Goal: Find contact information: Find contact information

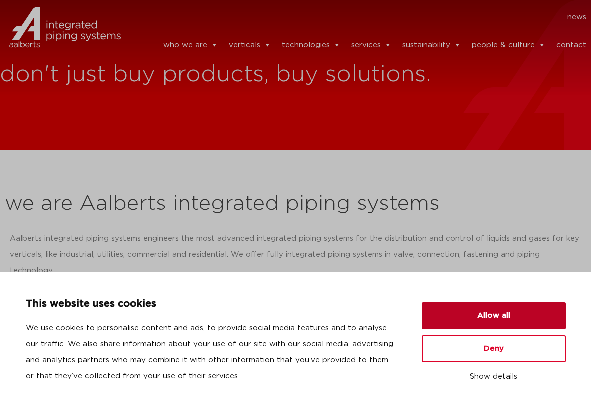
click at [475, 312] on button "Allow all" at bounding box center [493, 316] width 144 height 27
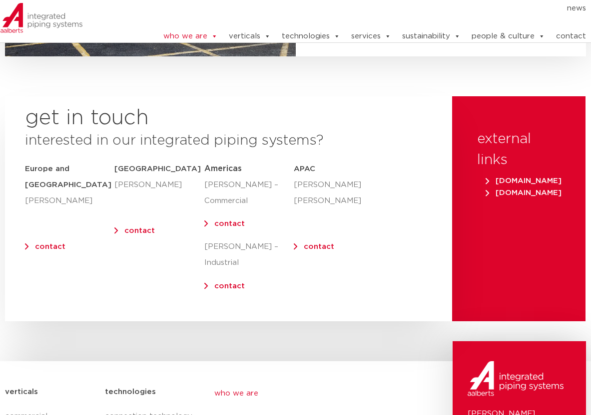
scroll to position [3994, 0]
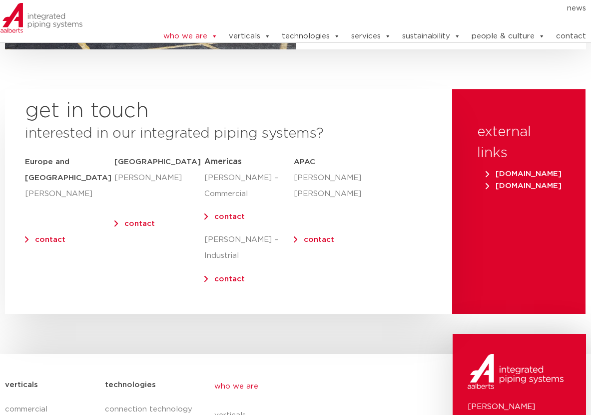
click at [38, 236] on link "contact" at bounding box center [50, 239] width 30 height 7
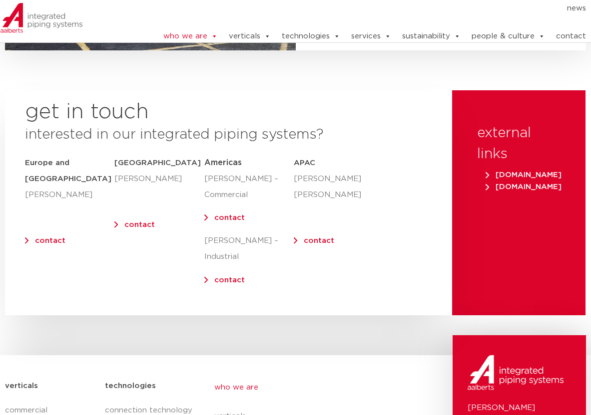
scroll to position [3982, 0]
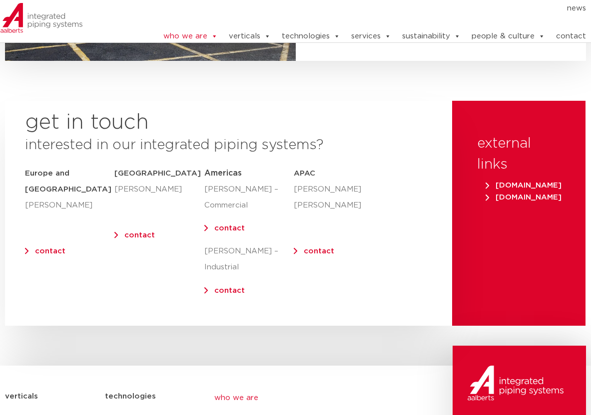
click at [50, 248] on link "contact" at bounding box center [50, 251] width 30 height 7
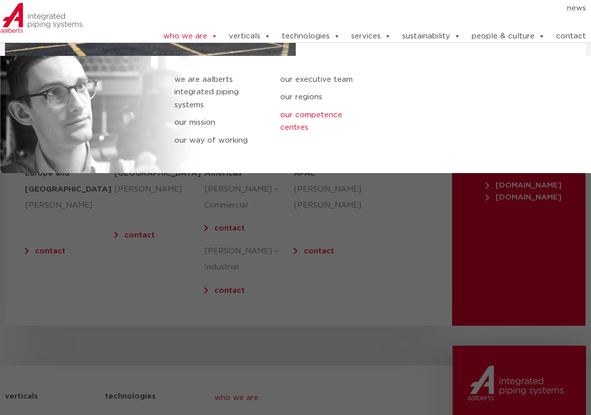
click at [292, 119] on link "our competence centres" at bounding box center [325, 121] width 91 height 25
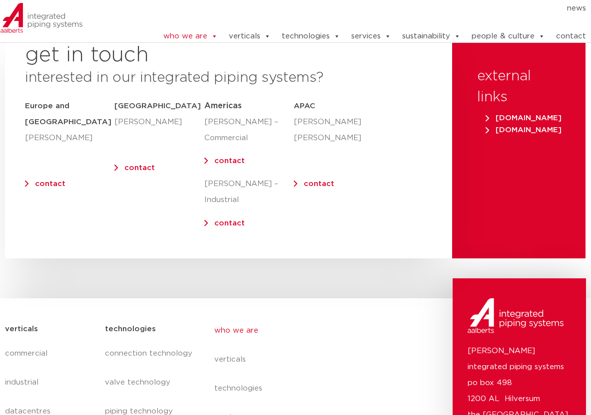
scroll to position [4032, 0]
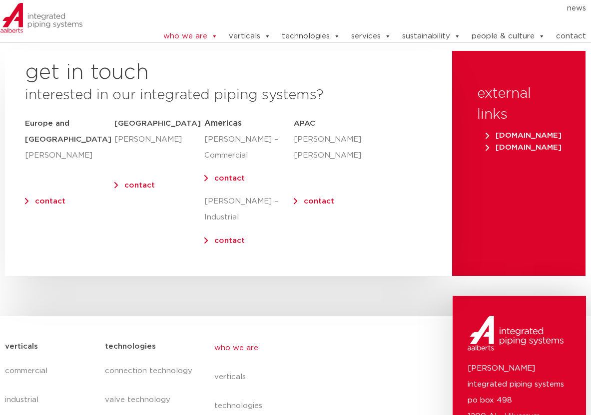
click at [50, 198] on link "contact" at bounding box center [50, 201] width 30 height 7
click at [570, 32] on link "contact" at bounding box center [571, 36] width 30 height 20
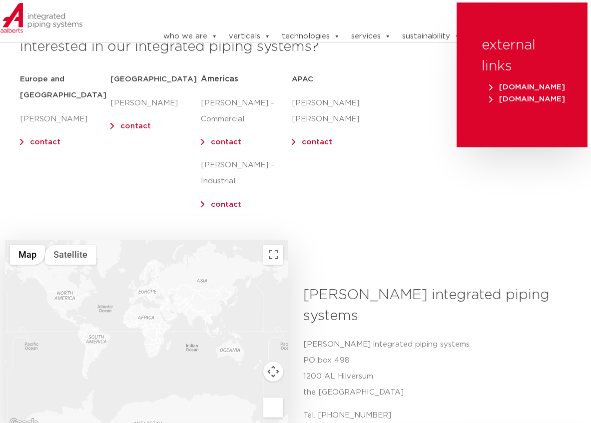
scroll to position [200, 0]
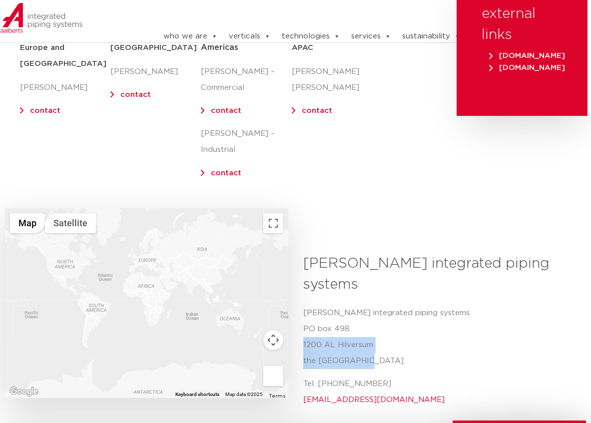
drag, startPoint x: 367, startPoint y: 324, endPoint x: 298, endPoint y: 313, distance: 69.8
click at [298, 313] on div "[PERSON_NAME] integrated piping systems Aalberts integrated [STREET_ADDRESS] Te…" at bounding box center [441, 334] width 291 height 162
copy p "1200 AL Hilversum the [GEOGRAPHIC_DATA]"
